Goal: Find specific page/section: Find specific page/section

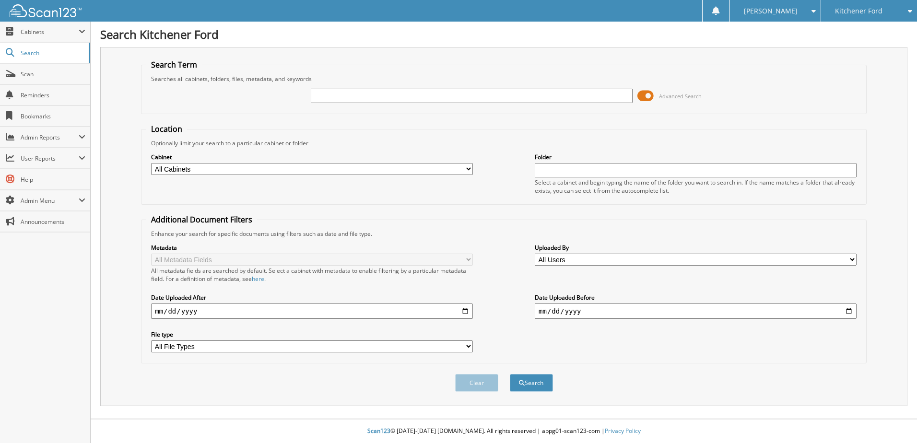
click at [327, 95] on input "text" at bounding box center [472, 96] width 322 height 14
type input "25BS6370"
click at [530, 383] on button "Search" at bounding box center [531, 383] width 43 height 18
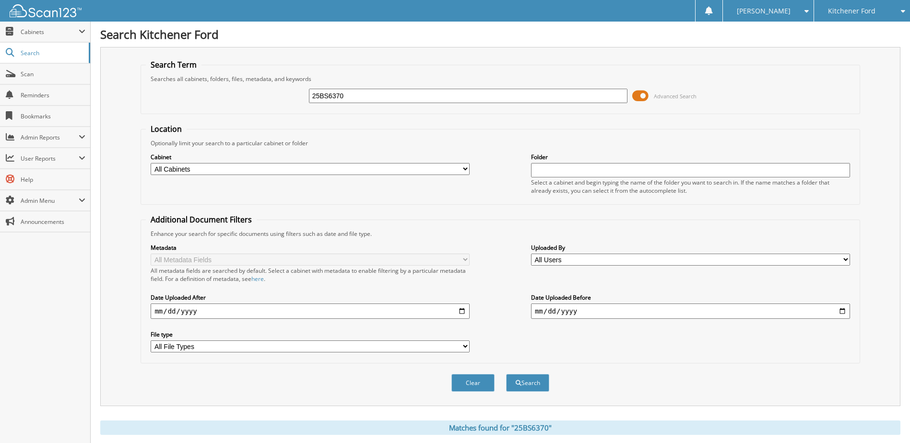
scroll to position [152, 0]
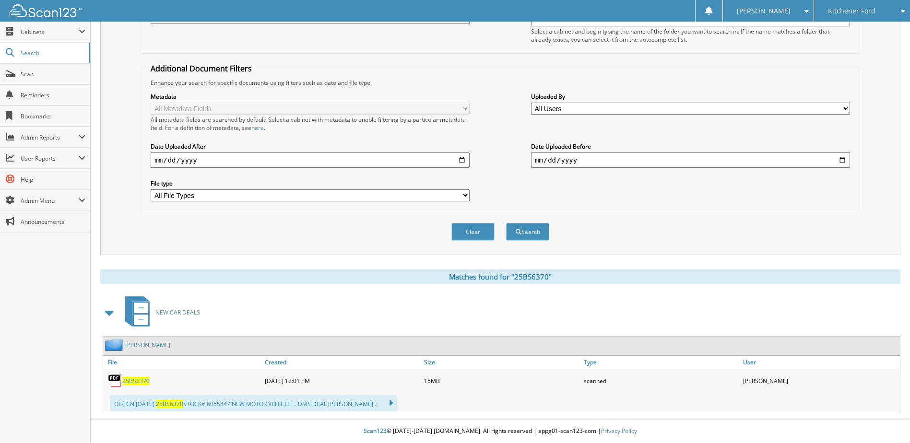
click at [135, 383] on span "25BS6370" at bounding box center [135, 381] width 27 height 8
